Goal: Check status

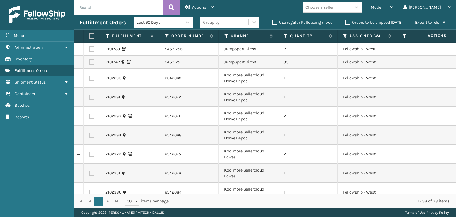
click at [100, 7] on input "text" at bounding box center [118, 7] width 89 height 15
type input "JZ-13LD-T8SB"
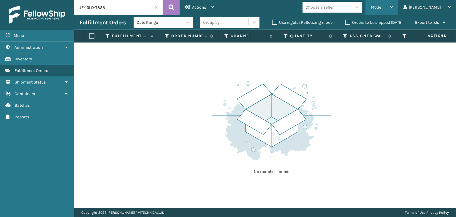
click at [393, 12] on div "Mode" at bounding box center [382, 7] width 22 height 15
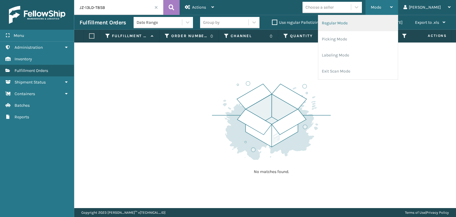
click at [372, 28] on li "Regular Mode" at bounding box center [359, 23] width 80 height 16
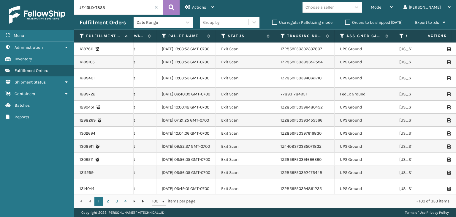
scroll to position [0, 225]
click at [223, 35] on icon at bounding box center [223, 35] width 5 height 5
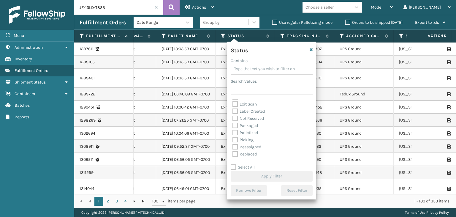
scroll to position [30, 0]
click at [247, 125] on div "Palletized" at bounding box center [272, 122] width 78 height 7
click at [251, 120] on label "Palletized" at bounding box center [246, 122] width 26 height 5
click at [233, 120] on input "Palletized" at bounding box center [233, 121] width 0 height 4
checkbox input "true"
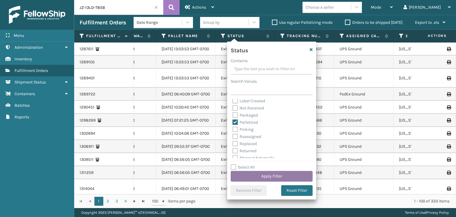
click at [274, 181] on button "Apply Filter" at bounding box center [272, 176] width 82 height 11
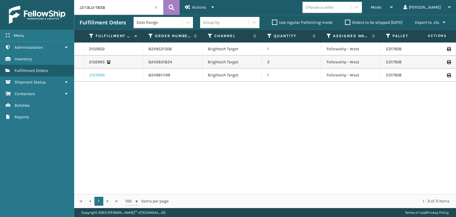
click at [98, 75] on link "2103996" at bounding box center [97, 75] width 16 height 6
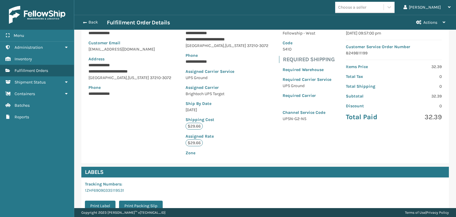
scroll to position [134, 0]
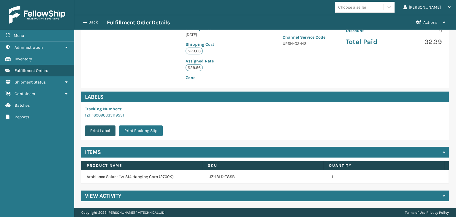
click at [105, 132] on button "Print Label" at bounding box center [100, 130] width 31 height 11
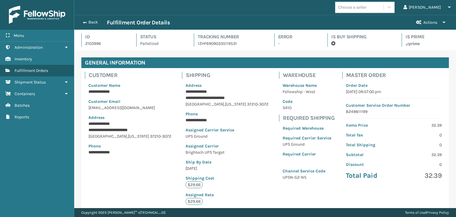
scroll to position [14, 382]
click at [96, 21] on button "Back" at bounding box center [93, 22] width 27 height 5
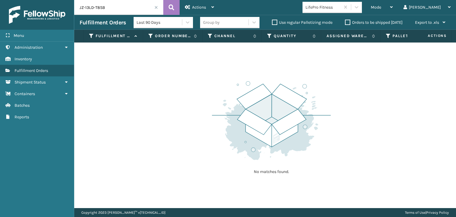
click at [135, 7] on input "JZ-13LD-T8SB" at bounding box center [118, 7] width 89 height 15
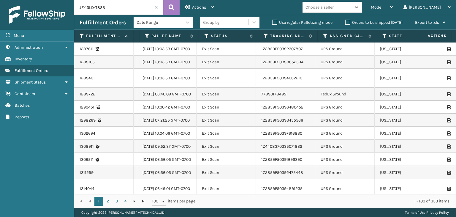
scroll to position [0, 244]
click at [203, 32] on th "Status" at bounding box center [226, 36] width 59 height 13
click at [207, 38] on div "Status" at bounding box center [226, 35] width 48 height 5
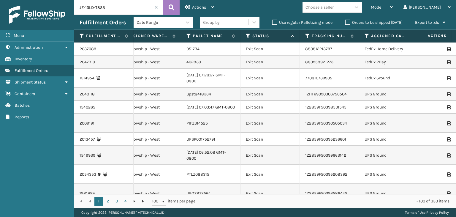
scroll to position [0, 207]
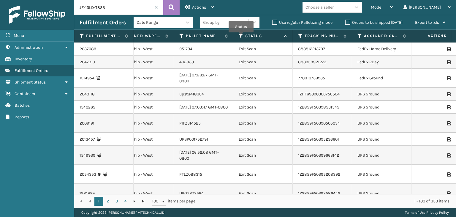
click at [241, 37] on icon at bounding box center [241, 35] width 5 height 5
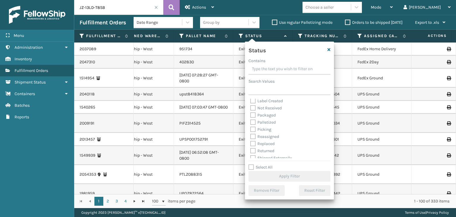
scroll to position [33, 0]
click at [263, 119] on label "Palletized" at bounding box center [264, 118] width 26 height 5
click at [251, 119] on input "Palletized" at bounding box center [251, 117] width 0 height 4
checkbox input "true"
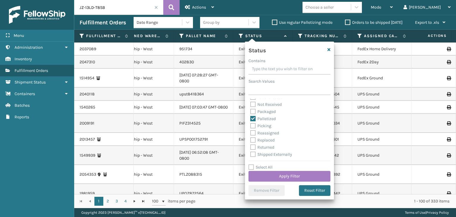
click at [282, 170] on div "Select All Apply Filter" at bounding box center [290, 173] width 82 height 18
click at [287, 180] on button "Apply Filter" at bounding box center [290, 176] width 82 height 11
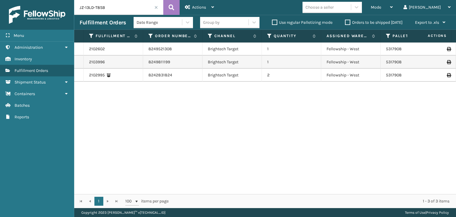
drag, startPoint x: 446, startPoint y: 62, endPoint x: 447, endPoint y: 58, distance: 4.5
click at [447, 62] on td at bounding box center [434, 62] width 45 height 13
click at [447, 60] on icon at bounding box center [449, 62] width 4 height 4
click at [447, 49] on icon at bounding box center [449, 49] width 4 height 4
drag, startPoint x: 121, startPoint y: 10, endPoint x: 0, endPoint y: 16, distance: 121.1
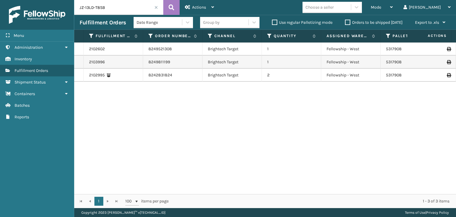
click at [0, 0] on div "Menu Administration Inventory Fulfillment Orders Shipment Status Containers Bat…" at bounding box center [228, 0] width 456 height 0
type input "1Z2859F50395511732"
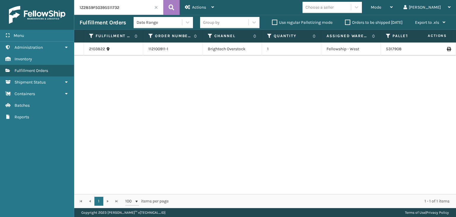
click at [228, 24] on div "Group by" at bounding box center [224, 23] width 48 height 10
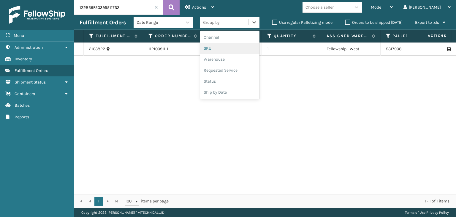
click at [229, 47] on div "SKU" at bounding box center [229, 48] width 59 height 11
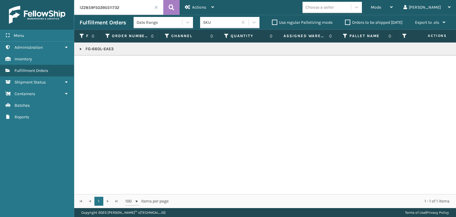
drag, startPoint x: 80, startPoint y: 51, endPoint x: 101, endPoint y: 74, distance: 31.3
click at [80, 51] on p "FG-660L-EAE3" at bounding box center [458, 49] width 757 height 6
click at [81, 50] on link at bounding box center [80, 49] width 5 height 5
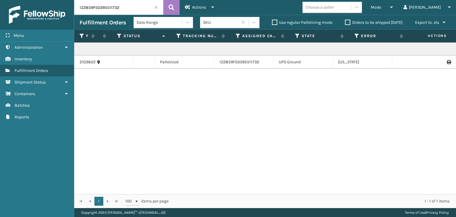
scroll to position [0, 286]
